Goal: Transaction & Acquisition: Purchase product/service

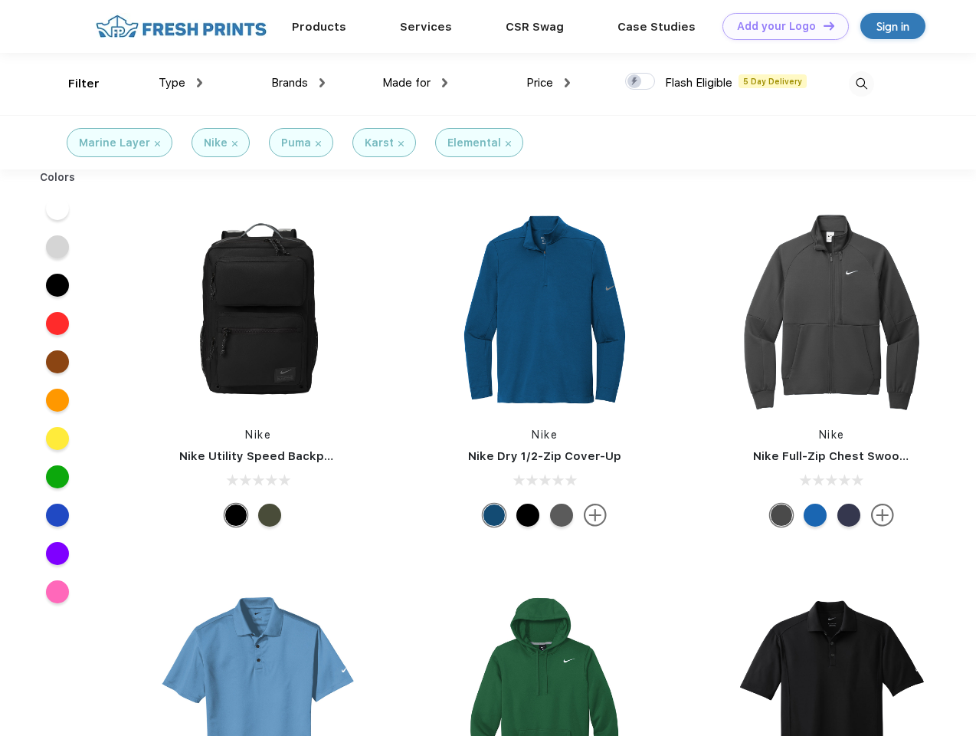
click at [780, 26] on link "Add your Logo Design Tool" at bounding box center [786, 26] width 126 height 27
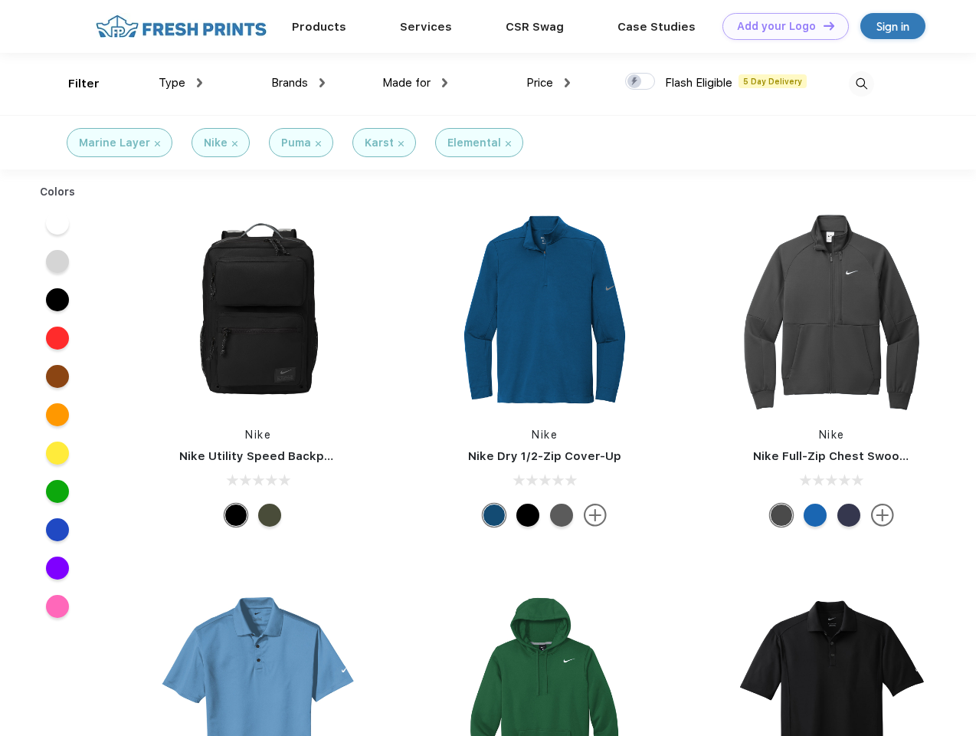
click at [0, 0] on div "Design Tool" at bounding box center [0, 0] width 0 height 0
click at [822, 25] on link "Add your Logo Design Tool" at bounding box center [786, 26] width 126 height 27
click at [74, 84] on div "Filter" at bounding box center [83, 84] width 31 height 18
click at [181, 83] on span "Type" at bounding box center [172, 83] width 27 height 14
click at [298, 83] on span "Brands" at bounding box center [289, 83] width 37 height 14
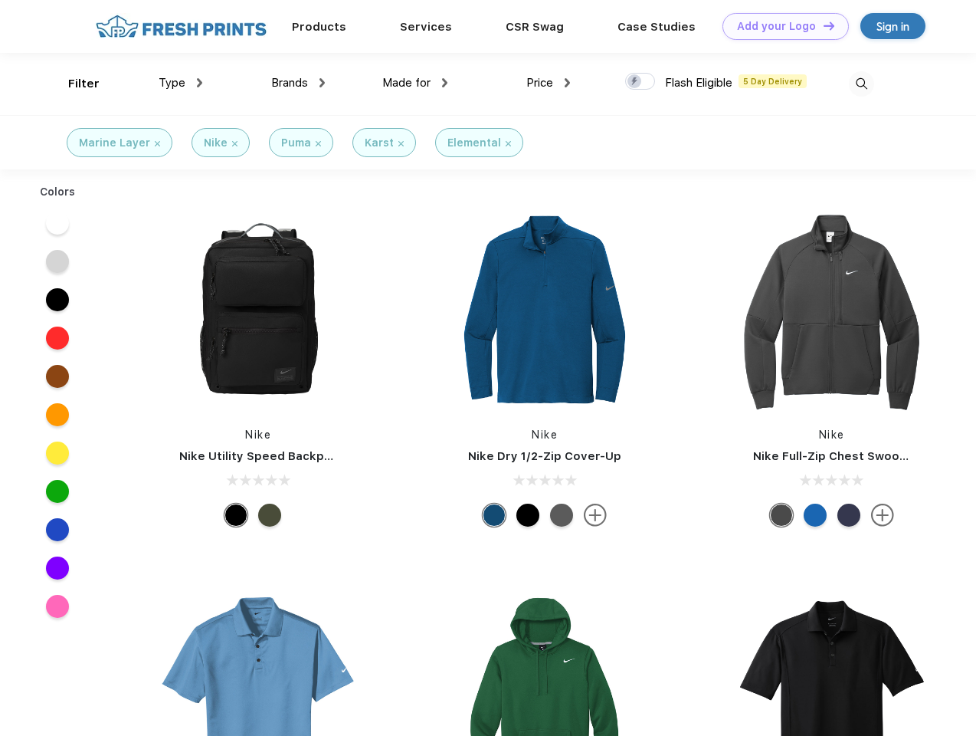
click at [415, 83] on span "Made for" at bounding box center [406, 83] width 48 height 14
click at [549, 83] on span "Price" at bounding box center [539, 83] width 27 height 14
click at [641, 82] on div at bounding box center [640, 81] width 30 height 17
click at [635, 82] on input "checkbox" at bounding box center [630, 77] width 10 height 10
click at [861, 84] on img at bounding box center [861, 83] width 25 height 25
